Goal: Find specific page/section: Find specific page/section

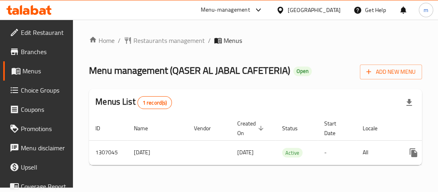
click at [24, 5] on div at bounding box center [29, 10] width 58 height 16
click at [325, 13] on div "[GEOGRAPHIC_DATA]" at bounding box center [314, 10] width 53 height 9
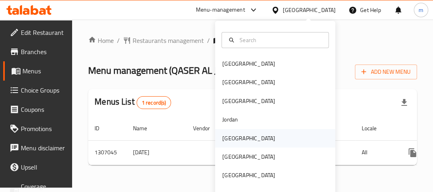
click at [231, 134] on div "[GEOGRAPHIC_DATA]" at bounding box center [248, 138] width 53 height 9
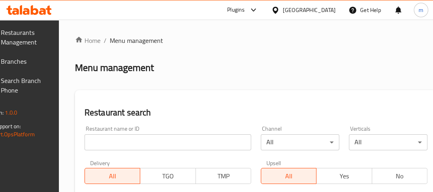
click at [25, 62] on span "Branches" at bounding box center [23, 61] width 45 height 10
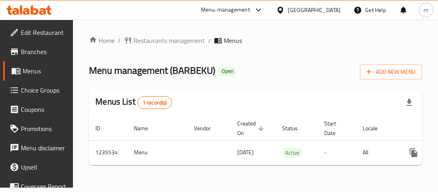
scroll to position [0, 65]
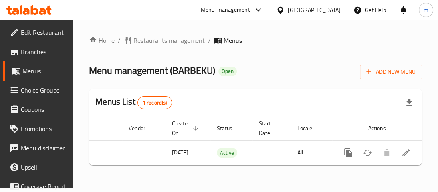
click at [32, 12] on icon at bounding box center [35, 10] width 8 height 10
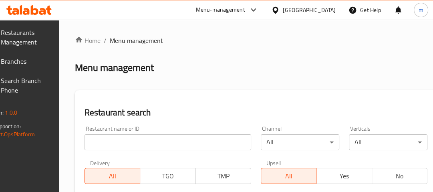
click at [120, 137] on input "search" at bounding box center [167, 142] width 167 height 16
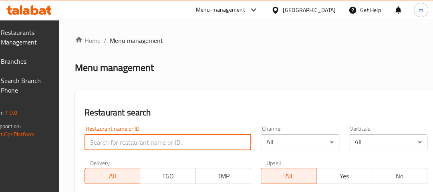
paste input "678759"
type input "678759"
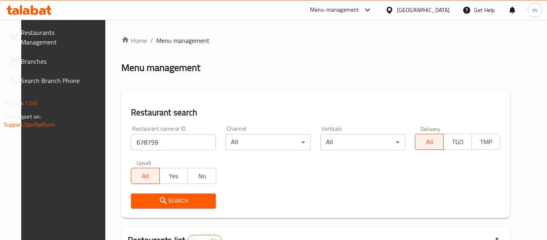
scroll to position [111, 0]
